Goal: Task Accomplishment & Management: Complete application form

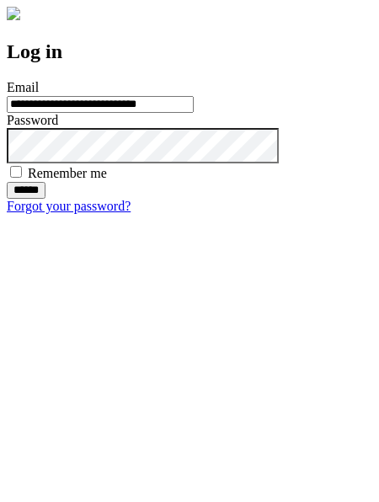
type input "**********"
click at [45, 199] on input "******" at bounding box center [26, 190] width 39 height 17
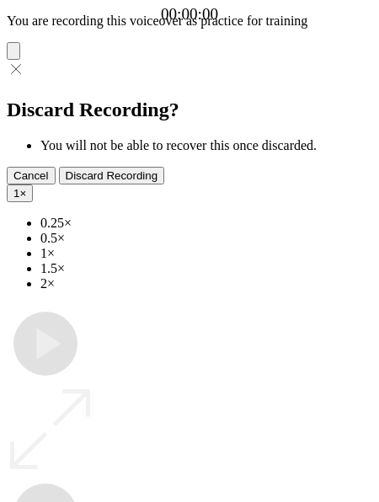
type input "**********"
